Goal: Information Seeking & Learning: Learn about a topic

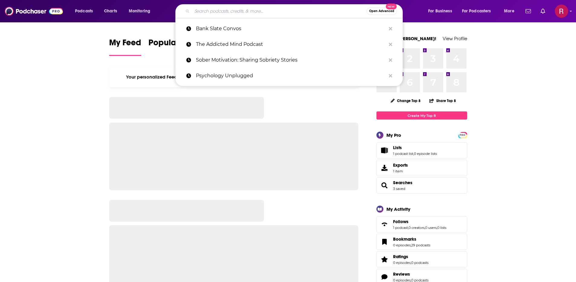
click at [276, 9] on input "Search podcasts, credits, & more..." at bounding box center [279, 11] width 174 height 10
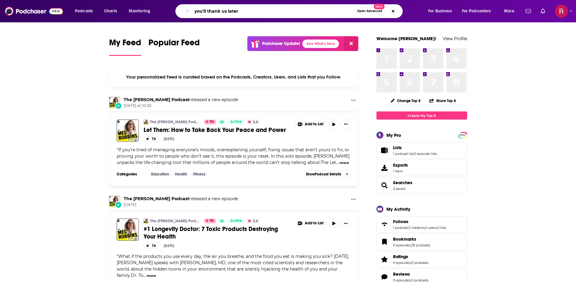
type input "you'll thank us later"
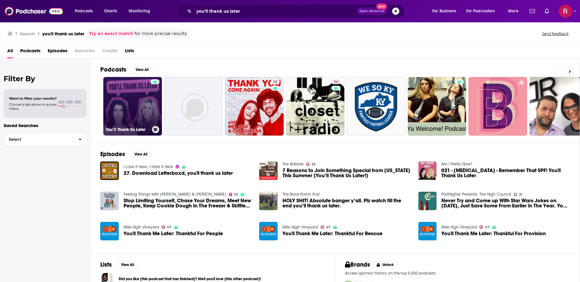
click at [122, 119] on link "You’ll Thank Us Later" at bounding box center [132, 106] width 59 height 59
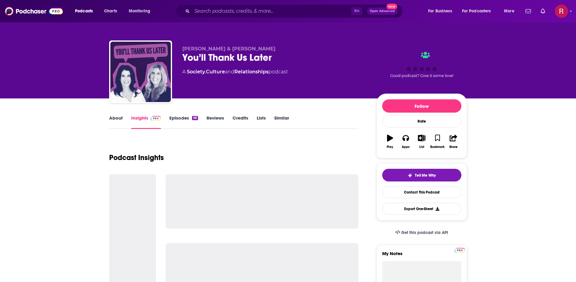
click at [183, 121] on link "Episodes 68" at bounding box center [183, 122] width 28 height 14
